Goal: Register for event/course

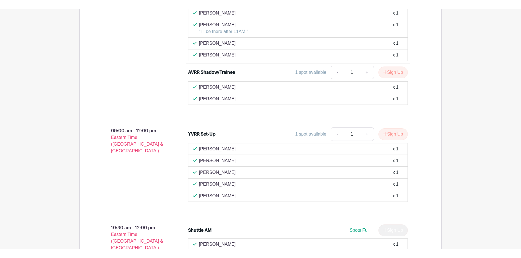
scroll to position [447, 0]
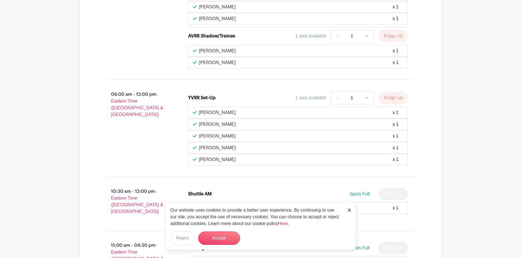
click at [351, 211] on div "Our website uses cookies to provide a better user experience. By continuing to …" at bounding box center [261, 226] width 190 height 48
click at [350, 212] on img at bounding box center [349, 210] width 3 height 3
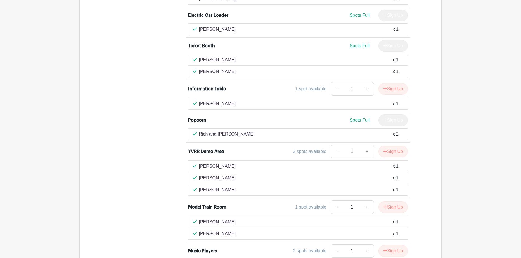
scroll to position [1174, 0]
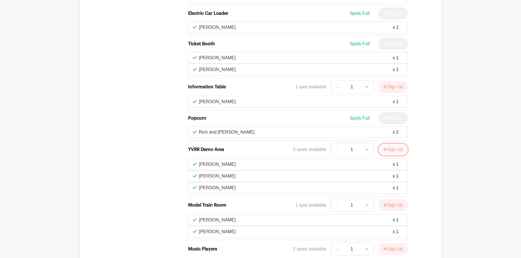
click at [396, 144] on button "Sign Up" at bounding box center [393, 150] width 29 height 12
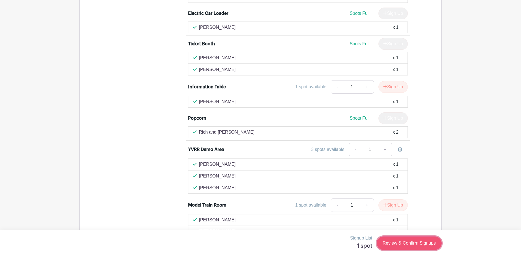
click at [408, 240] on link "Review & Confirm Signups" at bounding box center [409, 243] width 65 height 13
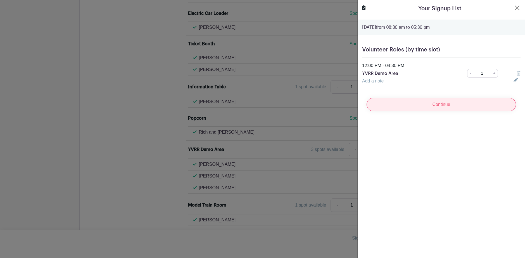
click at [453, 102] on input "Continue" at bounding box center [442, 104] width 150 height 13
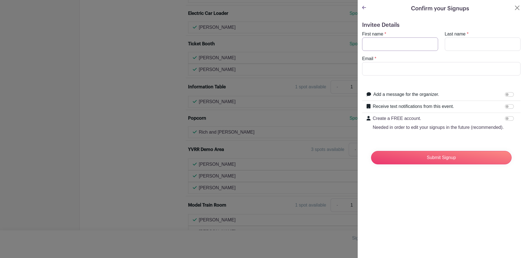
click at [396, 42] on input "First name" at bounding box center [400, 43] width 76 height 13
type input "[PERSON_NAME]"
click at [459, 42] on input "Last name" at bounding box center [483, 43] width 76 height 13
type input "[PERSON_NAME]"
click at [457, 67] on input "Email" at bounding box center [441, 68] width 159 height 13
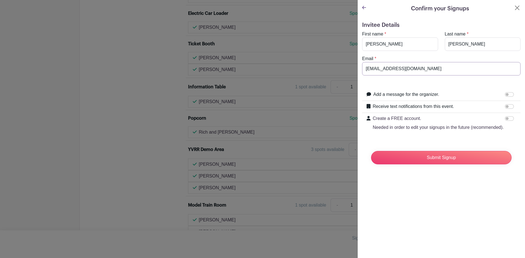
type input "[EMAIL_ADDRESS][DOMAIN_NAME]"
click at [445, 164] on input "Submit Signup" at bounding box center [441, 157] width 141 height 13
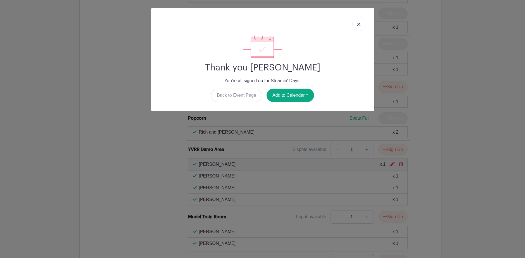
click at [362, 25] on link at bounding box center [359, 24] width 13 height 14
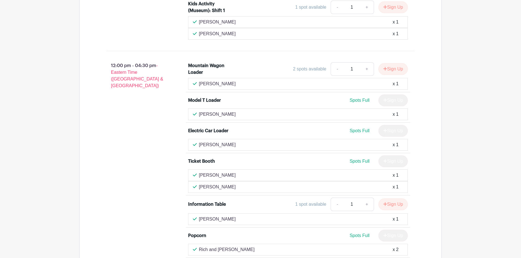
scroll to position [1118, 0]
